Goal: Complete application form: Complete application form

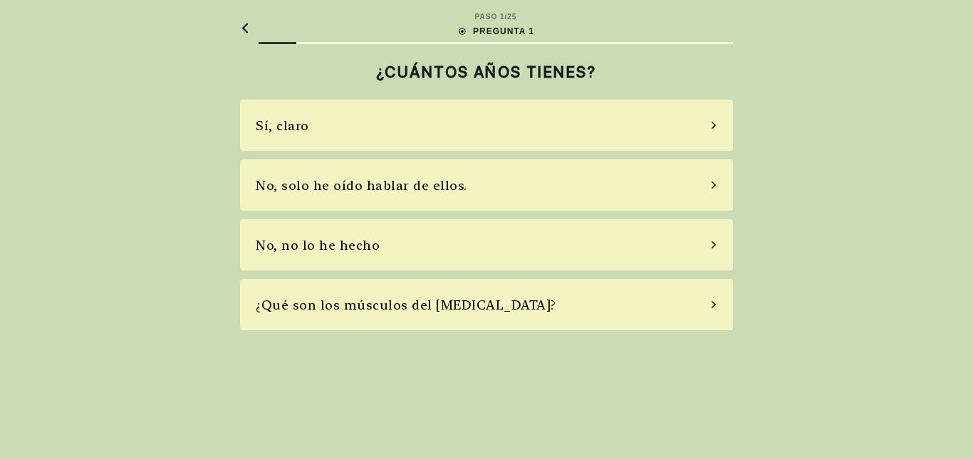
click at [626, 357] on div "PASO 1 / 25 PREGUNTA 1 ¿CUÁNTOS AÑOS TIENES? Sí, claro No, solo he oído hablar …" at bounding box center [486, 229] width 973 height 459
click at [561, 78] on font "¿CUÁNTOS AÑOS TIENES?" at bounding box center [486, 72] width 221 height 19
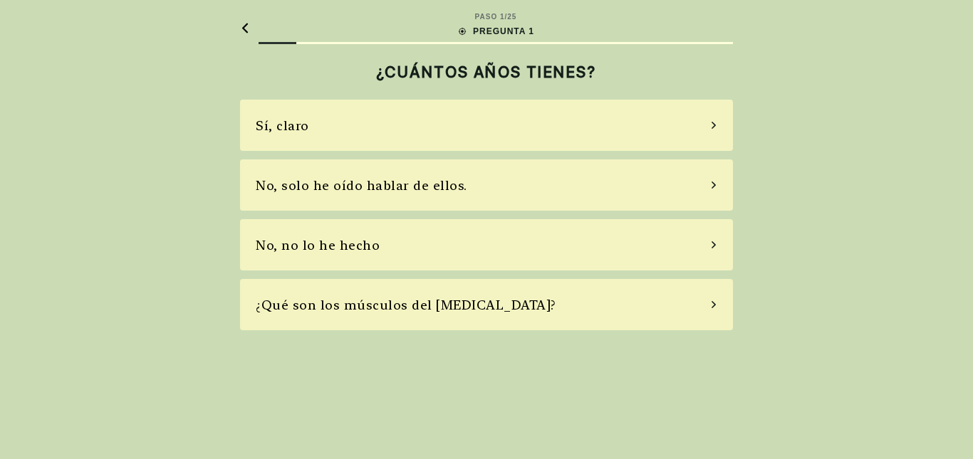
click at [395, 115] on div "Sí, claro" at bounding box center [486, 125] width 493 height 51
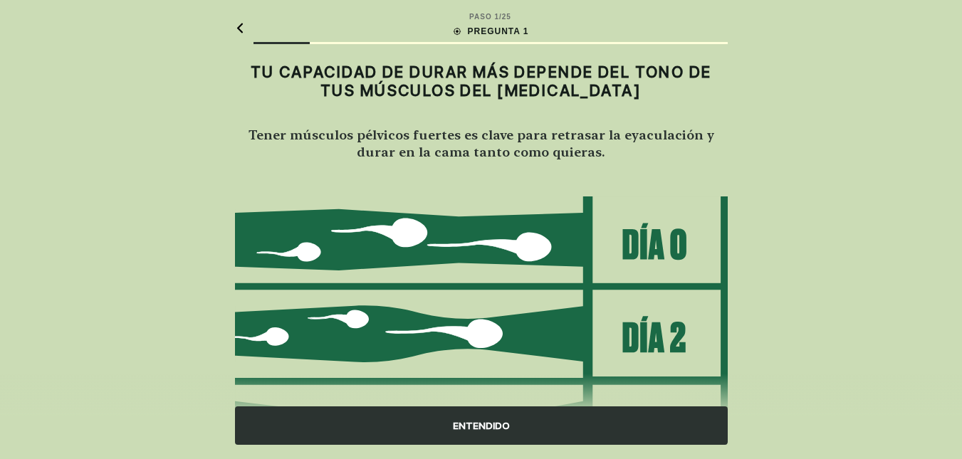
click at [400, 167] on div "TU CAPACIDAD DE DURAR MÁS DEPENDE DEL TONO DE TUS MÚSCULOS DEL [MEDICAL_DATA] T…" at bounding box center [481, 117] width 493 height 123
click at [236, 18] on div at bounding box center [240, 27] width 10 height 33
